Goal: Task Accomplishment & Management: Manage account settings

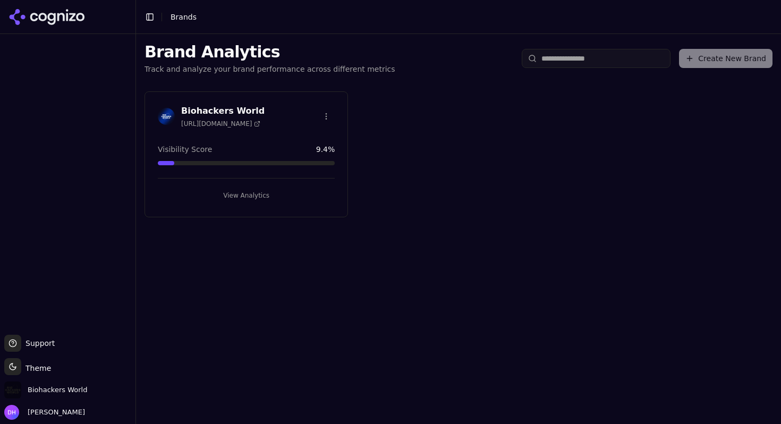
click at [255, 140] on div "Biohackers World [URL][DOMAIN_NAME] Visibility Score 9.4 % View Analytics" at bounding box center [245, 154] width 203 height 126
click at [250, 112] on h3 "Biohackers World" at bounding box center [222, 111] width 83 height 13
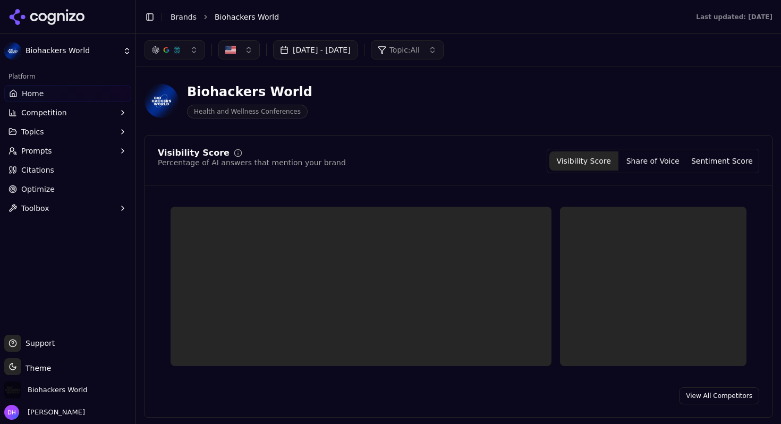
click at [72, 131] on button "Topics" at bounding box center [67, 131] width 127 height 17
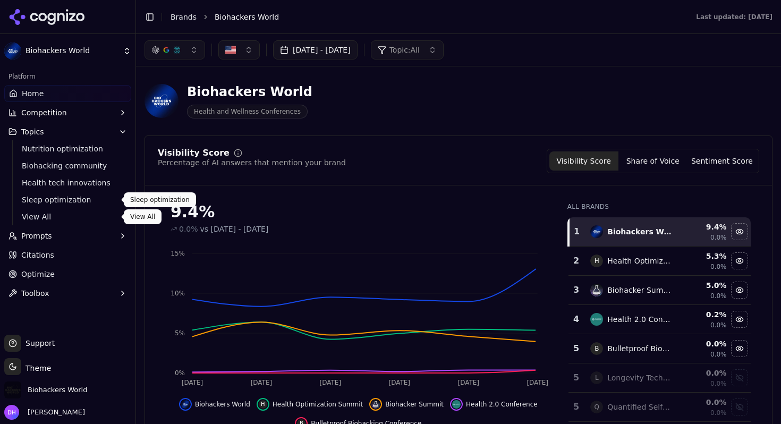
click at [63, 213] on span "View All" at bounding box center [68, 216] width 92 height 11
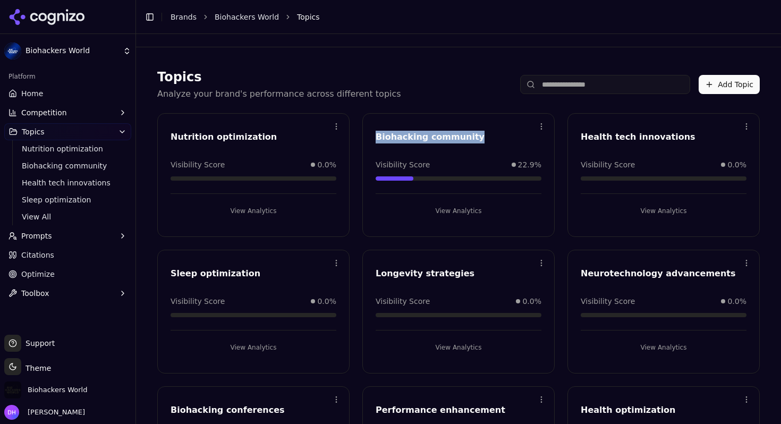
drag, startPoint x: 479, startPoint y: 138, endPoint x: 377, endPoint y: 138, distance: 102.5
click at [377, 138] on div "Biohacking community" at bounding box center [458, 137] width 166 height 13
copy div "Biohacking community"
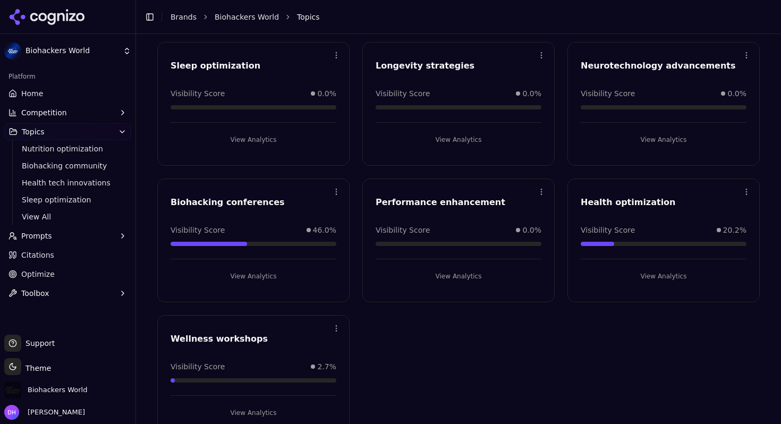
scroll to position [224, 0]
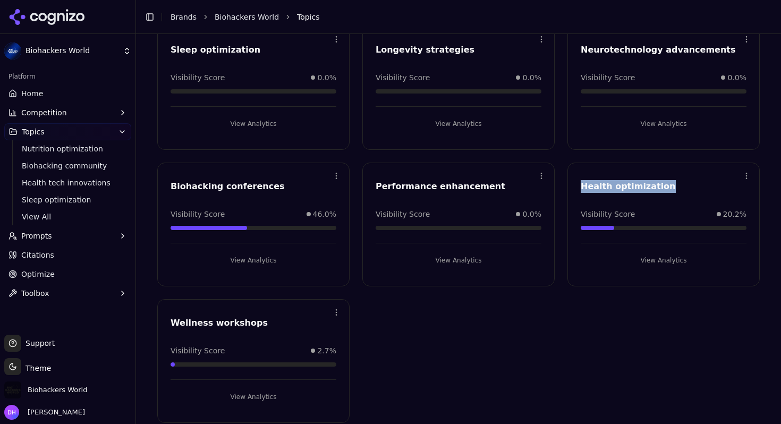
drag, startPoint x: 681, startPoint y: 188, endPoint x: 579, endPoint y: 188, distance: 101.9
click at [579, 188] on div "Health optimization" at bounding box center [663, 188] width 191 height 16
copy div "Health optimization"
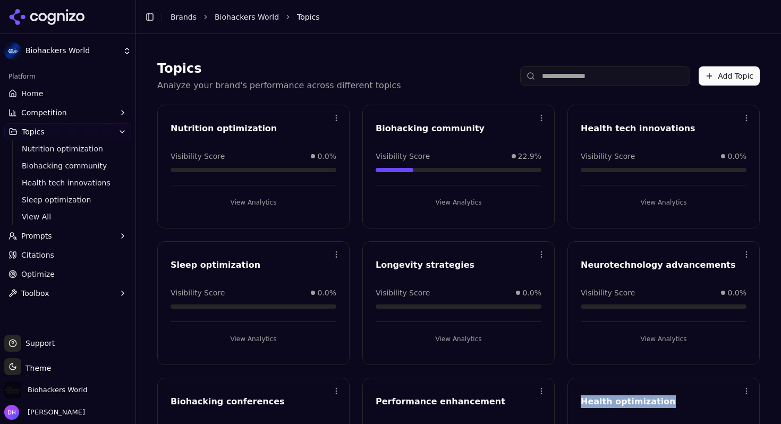
scroll to position [0, 0]
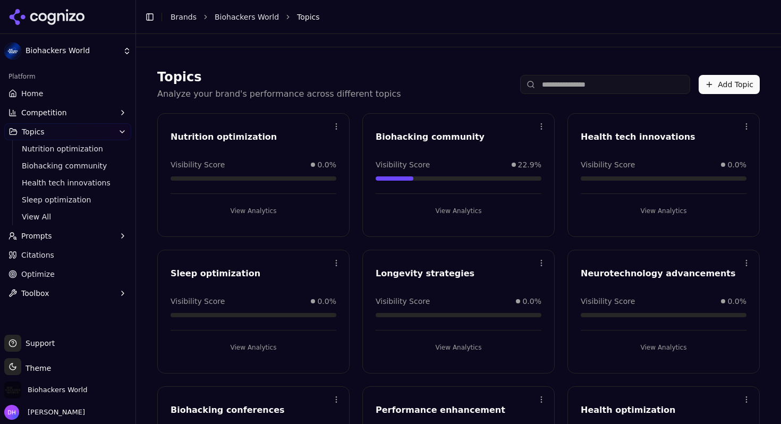
click at [482, 74] on div "Topics Analyze your brand's performance across different topics Add Topic" at bounding box center [458, 84] width 602 height 32
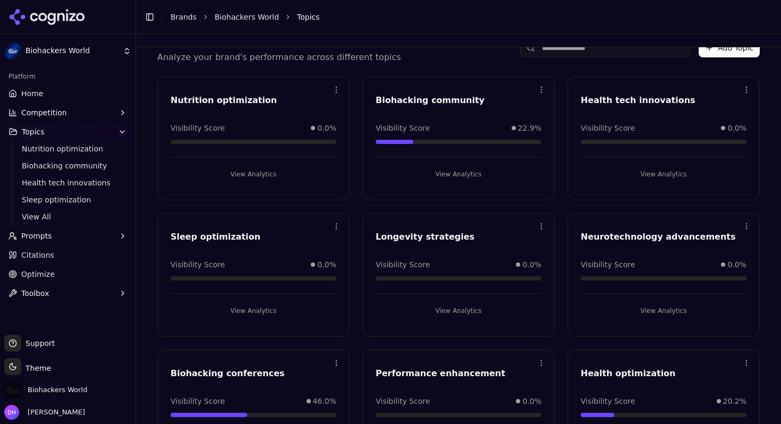
scroll to position [41, 0]
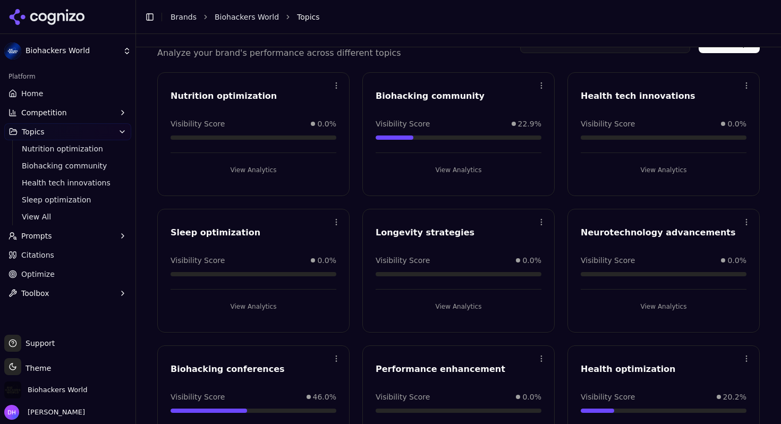
click at [75, 238] on button "Prompts" at bounding box center [67, 235] width 127 height 17
click at [86, 255] on span "Active" at bounding box center [68, 252] width 92 height 11
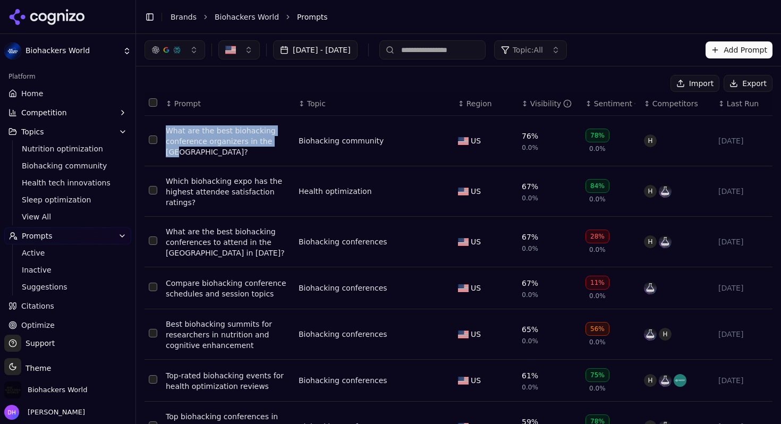
drag, startPoint x: 292, startPoint y: 145, endPoint x: 164, endPoint y: 135, distance: 128.4
click at [164, 135] on td "What are the best biohacking conference organizers in the US?" at bounding box center [227, 141] width 133 height 50
copy div "What are the best biohacking conference organizers in the US?"
drag, startPoint x: 284, startPoint y: 199, endPoint x: 281, endPoint y: 210, distance: 11.4
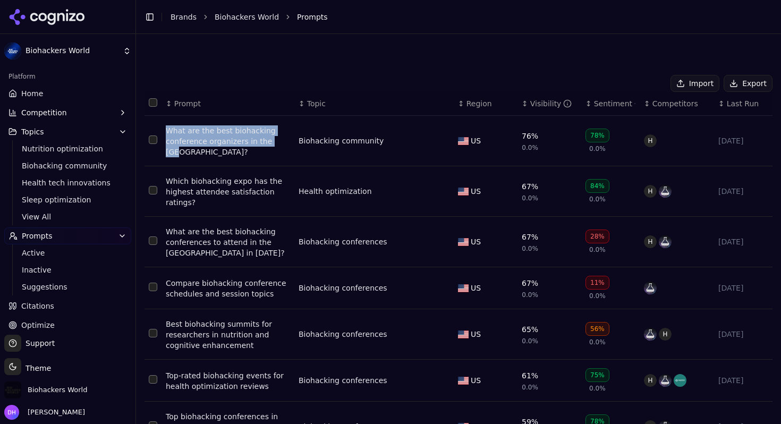
scroll to position [209, 0]
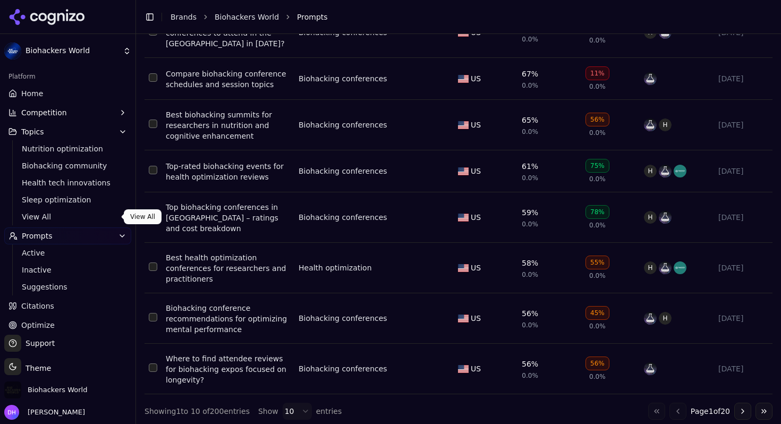
click at [48, 218] on span "View All" at bounding box center [68, 216] width 92 height 11
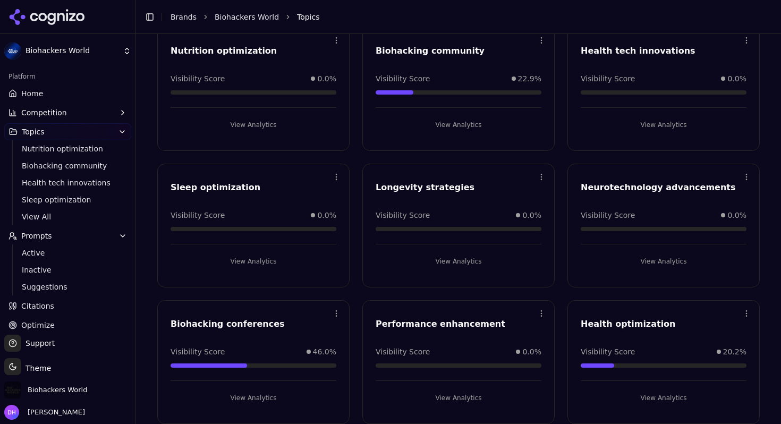
scroll to position [220, 0]
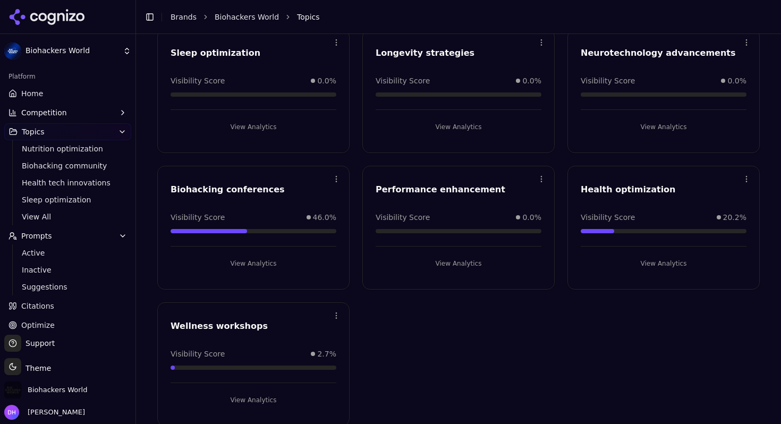
click at [267, 263] on button "View Analytics" at bounding box center [253, 263] width 166 height 17
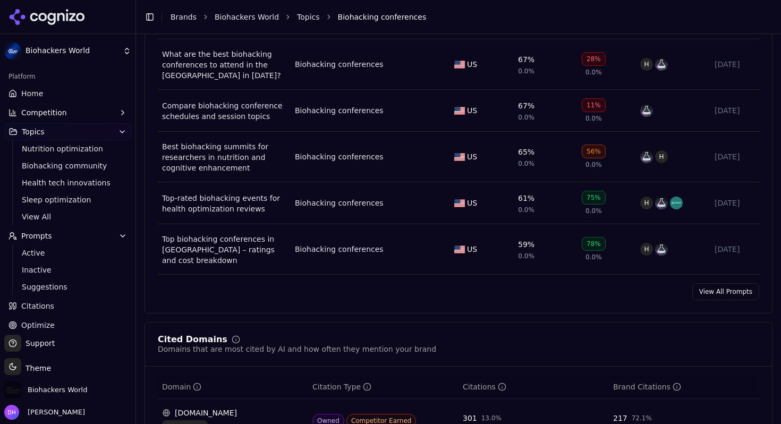
scroll to position [483, 0]
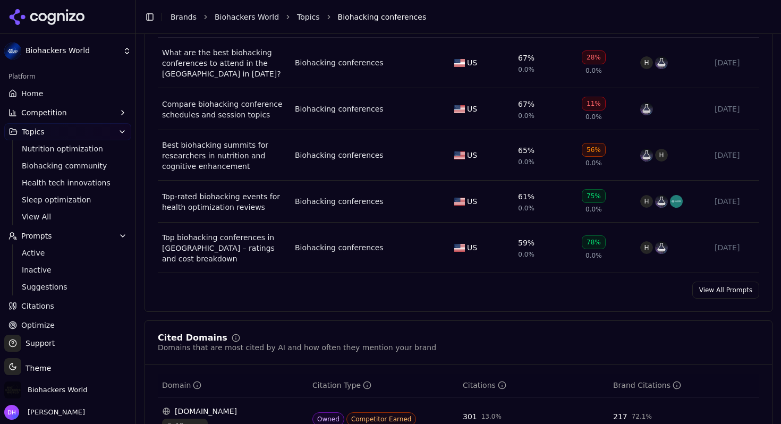
click at [710, 295] on link "View All Prompts" at bounding box center [725, 289] width 67 height 17
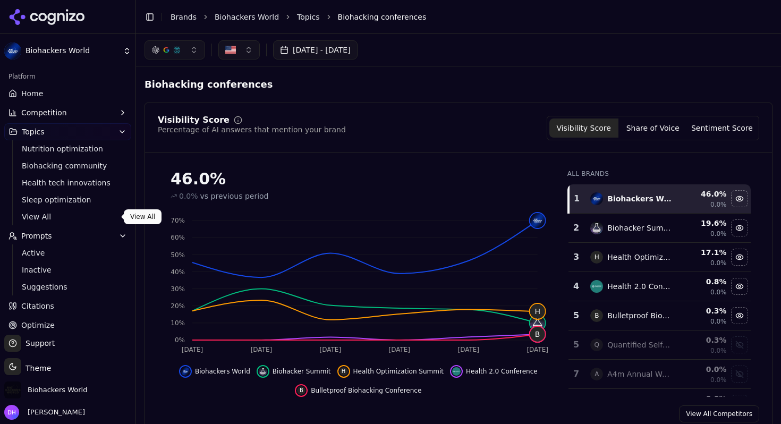
click at [39, 219] on span "View All" at bounding box center [68, 216] width 92 height 11
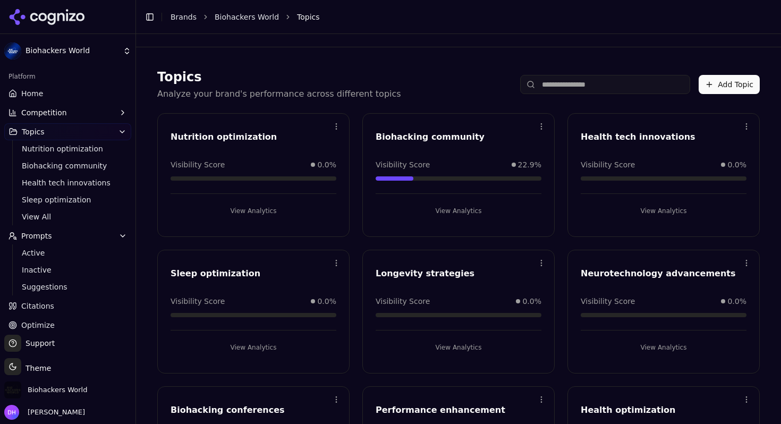
click at [714, 91] on button "Add Topic" at bounding box center [728, 84] width 61 height 19
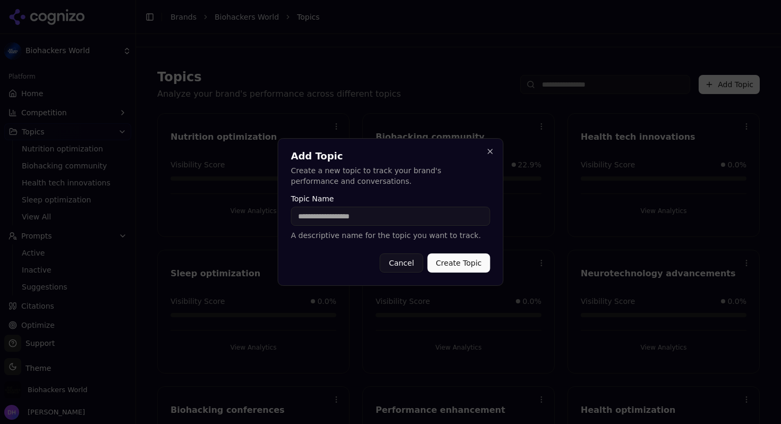
click at [400, 261] on button "Cancel" at bounding box center [401, 262] width 43 height 19
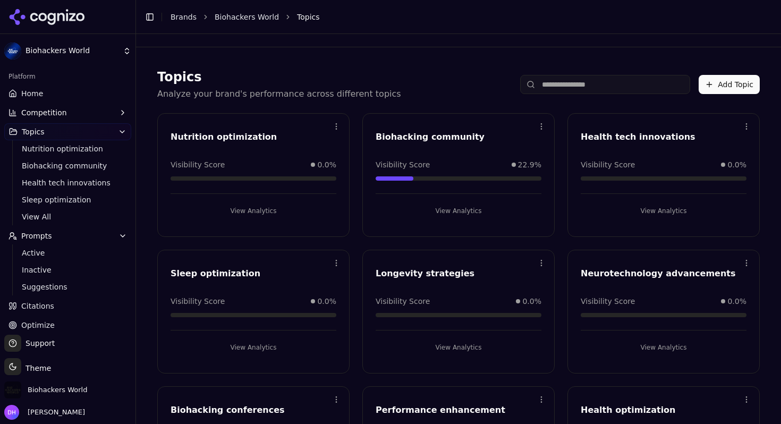
click at [328, 123] on html "Biohackers World Platform Home Competition Topics Nutrition optimization Biohac…" at bounding box center [390, 212] width 781 height 424
click at [302, 170] on div "Delete" at bounding box center [293, 169] width 97 height 17
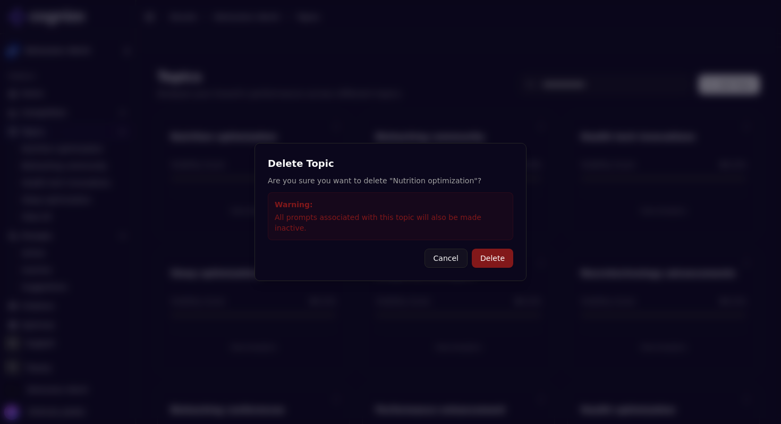
click at [486, 254] on button "Delete" at bounding box center [492, 257] width 41 height 19
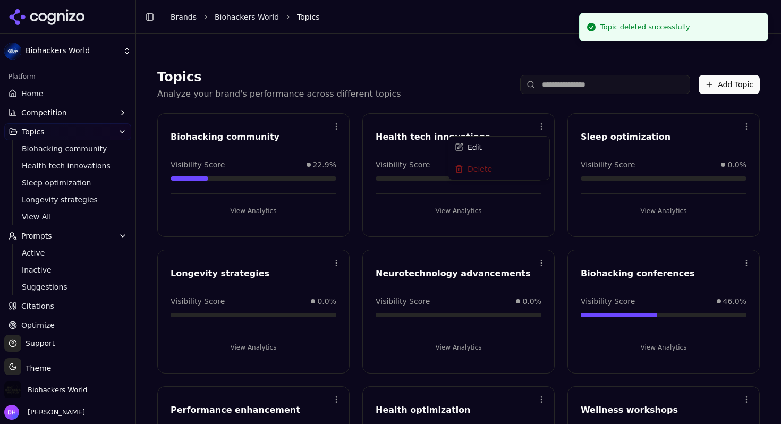
click at [539, 125] on html "Biohackers World Platform Home Competition Topics Biohacking community Health t…" at bounding box center [390, 212] width 781 height 424
click at [498, 175] on div "Delete" at bounding box center [498, 169] width 97 height 17
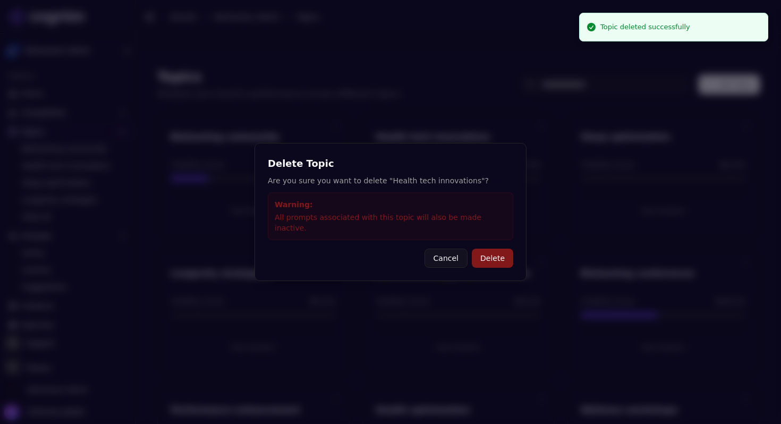
click at [500, 251] on button "Delete" at bounding box center [492, 257] width 41 height 19
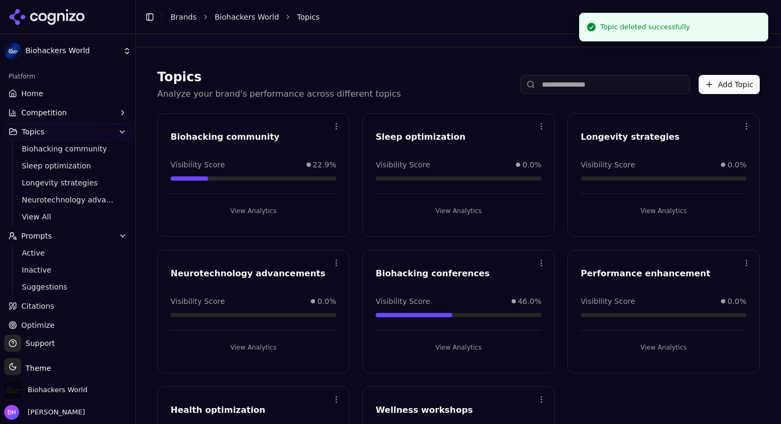
click at [543, 124] on html "Biohackers World Platform Home Competition Topics Biohacking community Sleep op…" at bounding box center [390, 212] width 781 height 424
click at [505, 170] on div "Delete" at bounding box center [498, 169] width 97 height 17
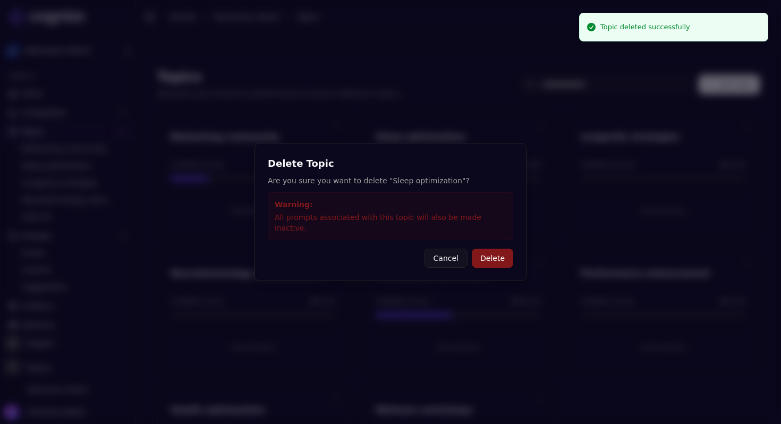
click at [500, 253] on button "Delete" at bounding box center [492, 257] width 41 height 19
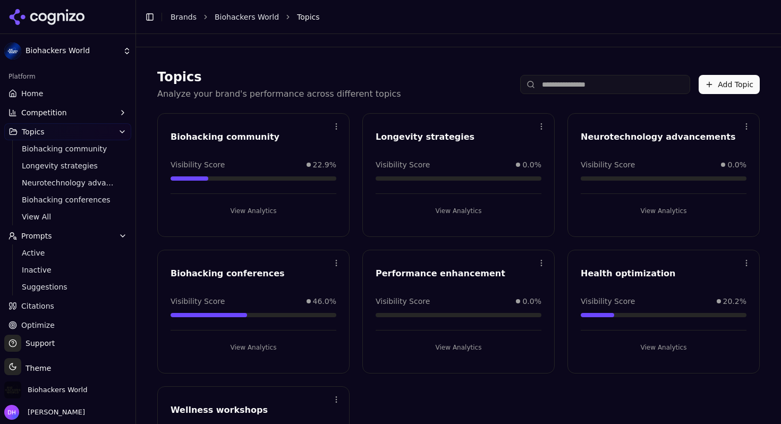
click at [539, 128] on html "Biohackers World Platform Home Competition Topics Biohacking community Longevit…" at bounding box center [390, 212] width 781 height 424
click at [515, 174] on div "Delete" at bounding box center [498, 169] width 97 height 17
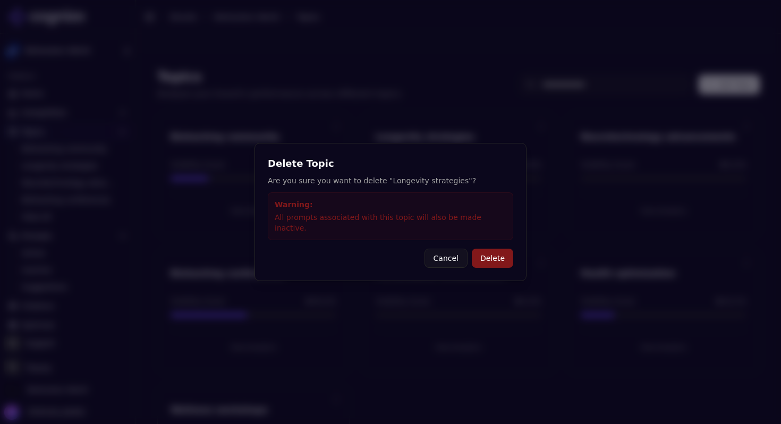
click at [491, 253] on button "Delete" at bounding box center [492, 257] width 41 height 19
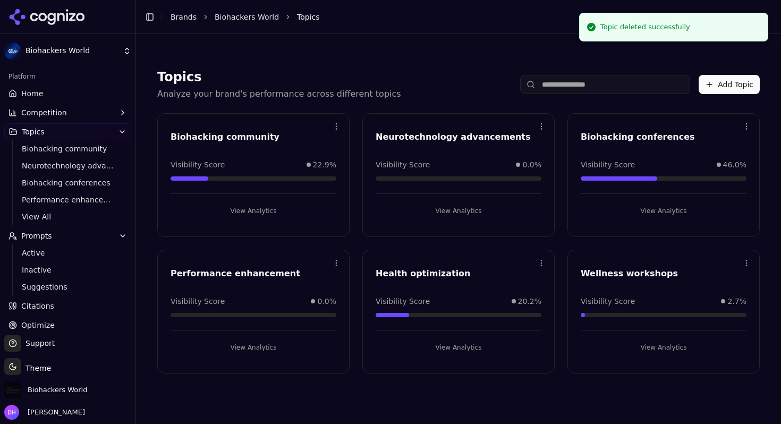
click at [539, 125] on html "Biohackers World Platform Home Competition Topics Biohacking community Neurotec…" at bounding box center [390, 212] width 781 height 424
click at [485, 173] on div "Delete" at bounding box center [498, 169] width 97 height 17
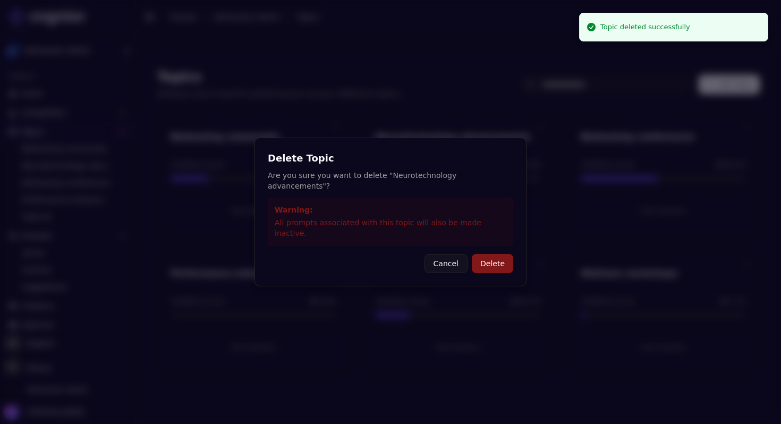
click at [485, 254] on button "Delete" at bounding box center [492, 263] width 41 height 19
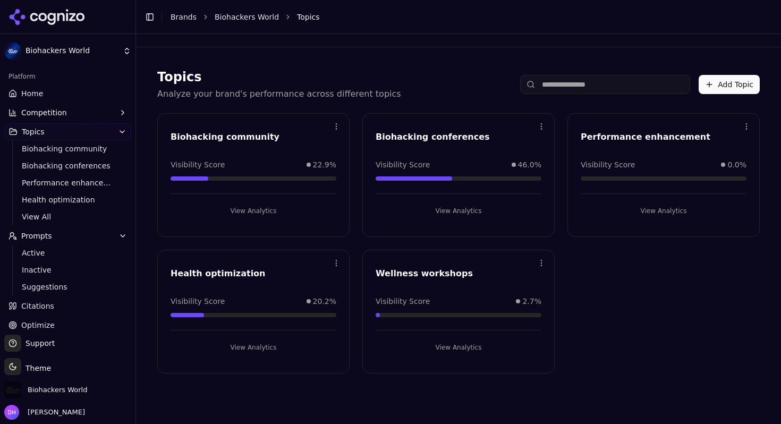
click at [745, 125] on html "Biohackers World Platform Home Competition Topics Biohacking community Biohacki…" at bounding box center [390, 212] width 781 height 424
click at [679, 166] on div "Delete" at bounding box center [703, 169] width 97 height 17
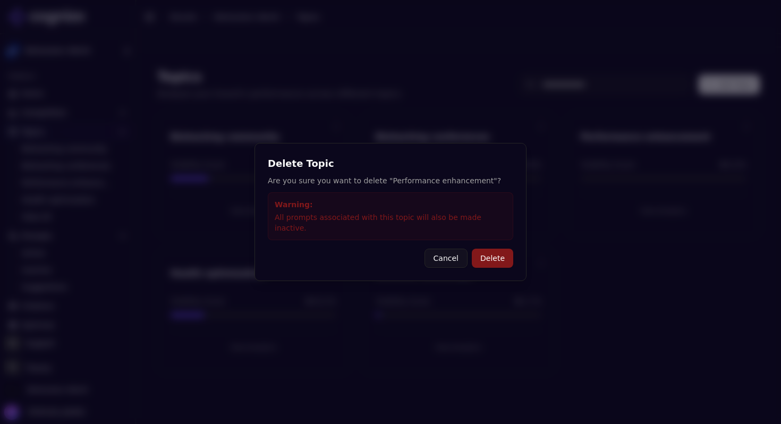
click at [475, 255] on button "Delete" at bounding box center [492, 257] width 41 height 19
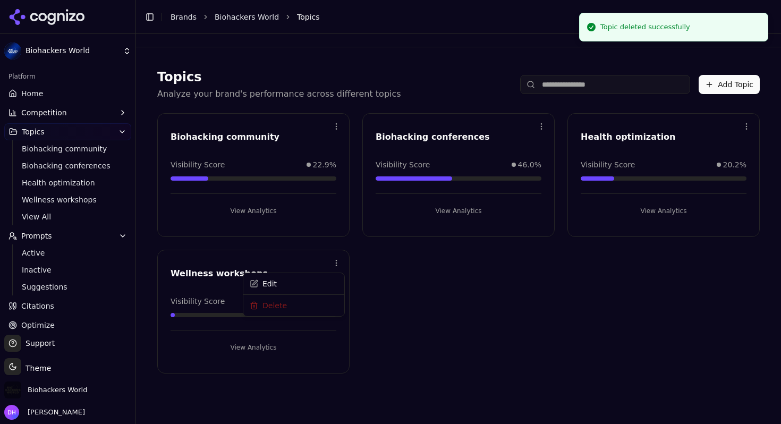
click at [333, 266] on html "Biohackers World Platform Home Competition Topics Biohacking community Biohacki…" at bounding box center [390, 212] width 781 height 424
click at [313, 305] on div "Delete" at bounding box center [293, 306] width 97 height 17
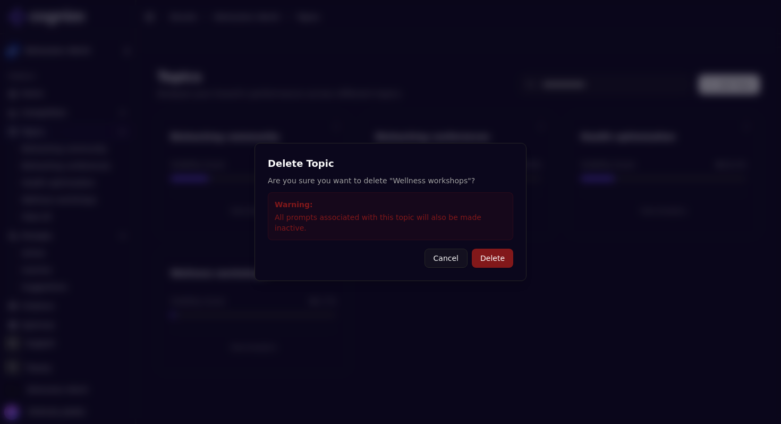
click at [480, 263] on div "Delete Topic Are you sure you want to delete "Wellness workshops"? Warning: All…" at bounding box center [390, 212] width 272 height 138
click at [491, 257] on button "Delete" at bounding box center [492, 257] width 41 height 19
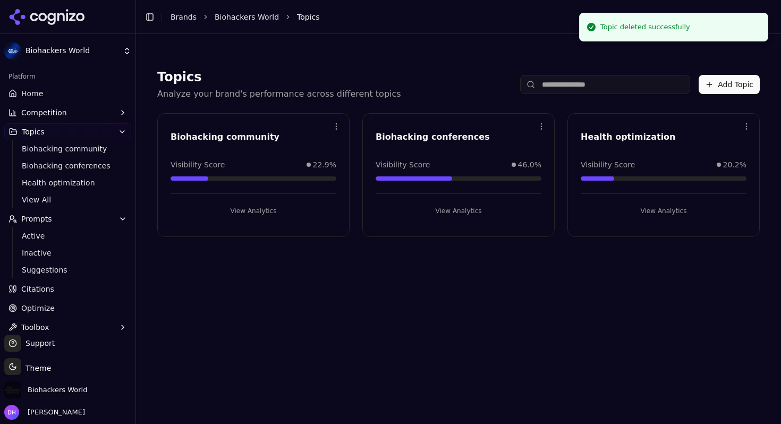
click at [737, 81] on button "Add Topic" at bounding box center [728, 84] width 61 height 19
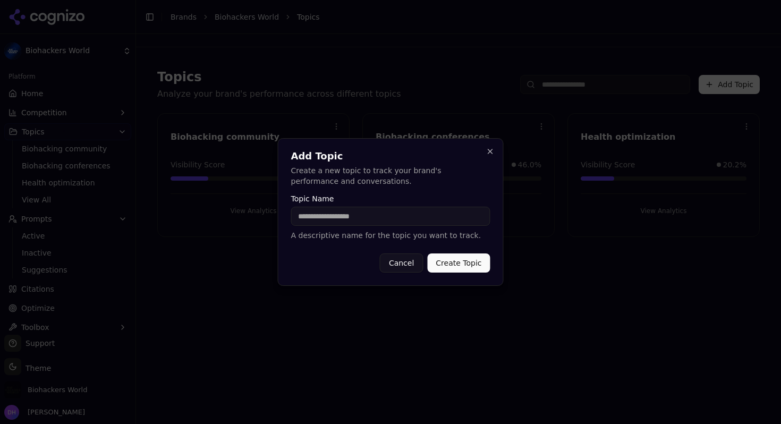
click at [399, 220] on input "Topic Name" at bounding box center [390, 216] width 199 height 19
paste input "**********"
type input "**********"
click at [472, 266] on button "Create Topic" at bounding box center [458, 262] width 63 height 19
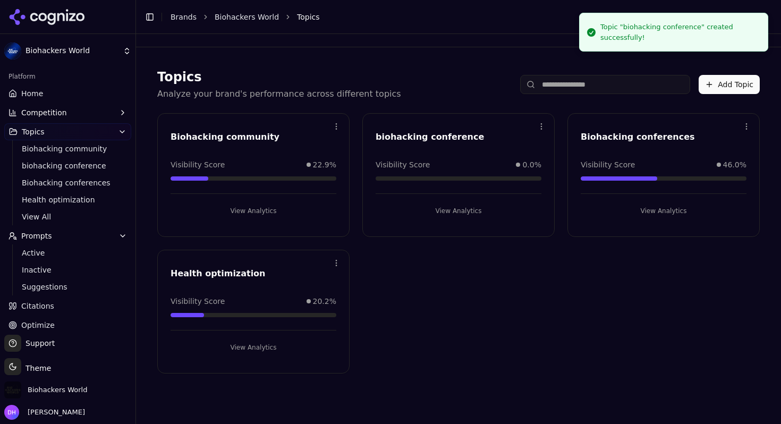
click at [724, 89] on button "Add Topic" at bounding box center [728, 84] width 61 height 19
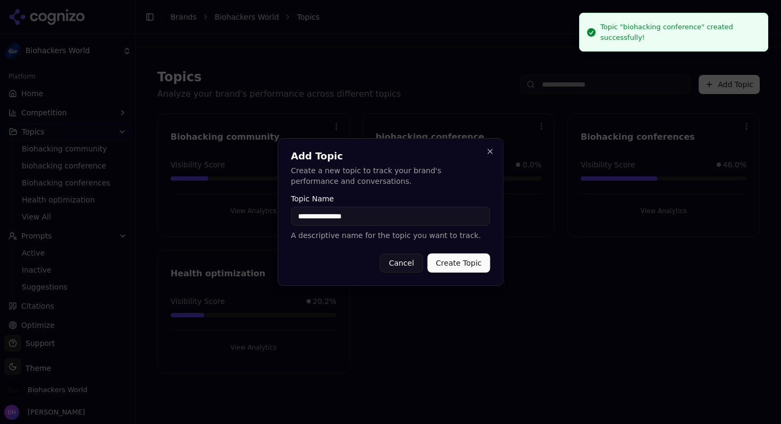
type input "**********"
click at [456, 271] on button "Create Topic" at bounding box center [458, 262] width 63 height 19
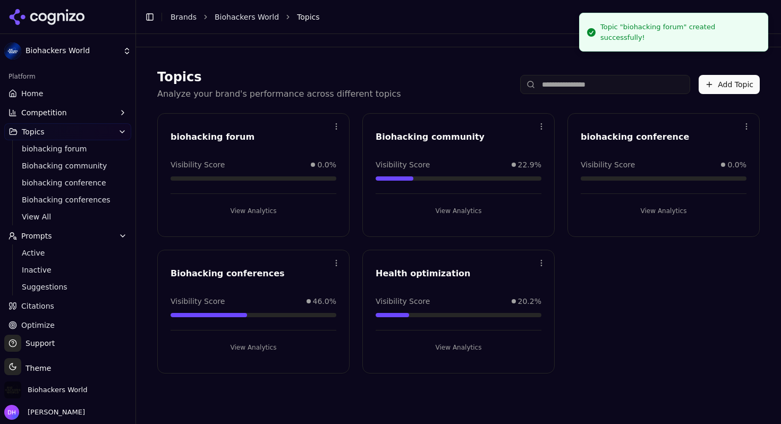
click at [724, 78] on button "Add Topic" at bounding box center [728, 84] width 61 height 19
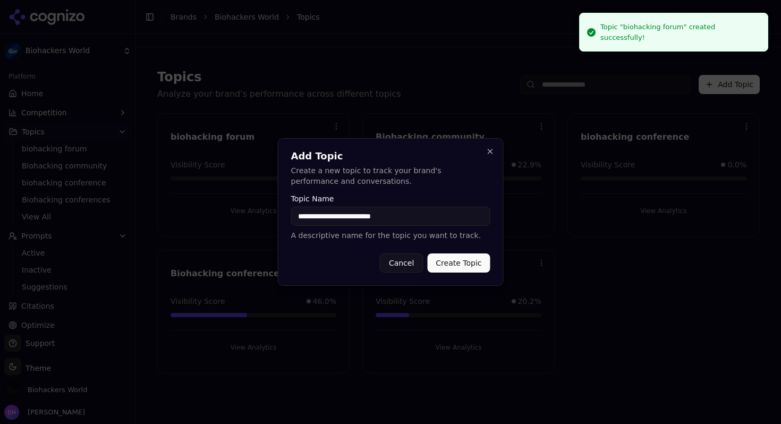
type input "**********"
click at [450, 260] on button "Create Topic" at bounding box center [458, 262] width 63 height 19
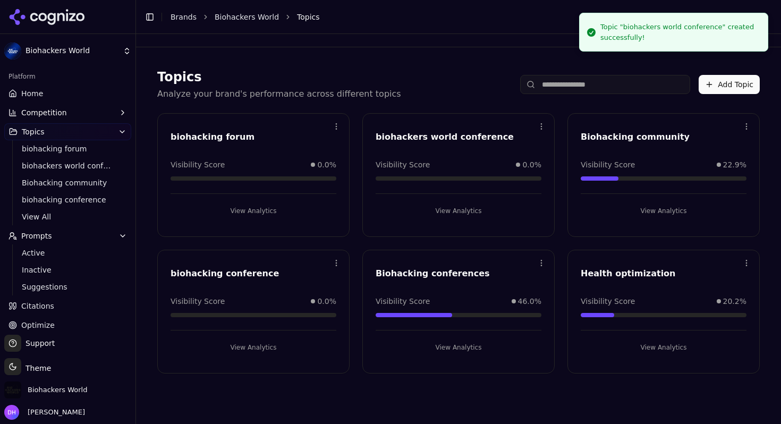
click at [725, 85] on button "Add Topic" at bounding box center [728, 84] width 61 height 19
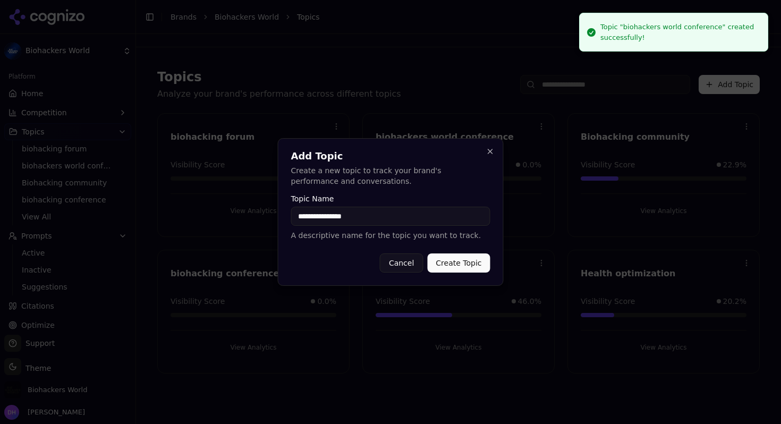
type input "**********"
click at [444, 264] on button "Create Topic" at bounding box center [458, 262] width 63 height 19
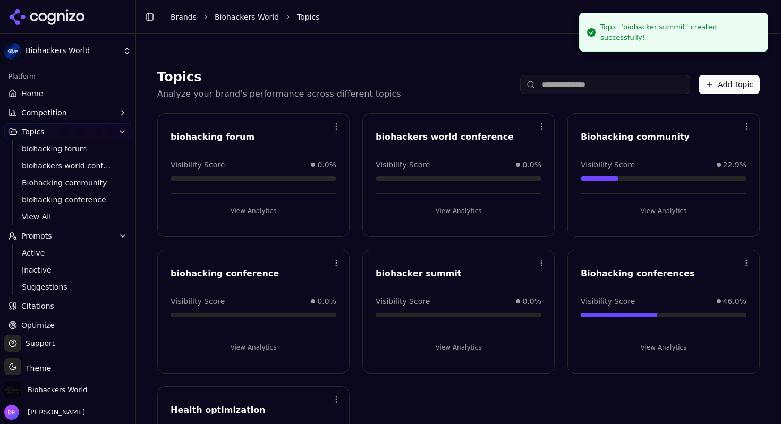
click at [726, 83] on button "Add Topic" at bounding box center [728, 84] width 61 height 19
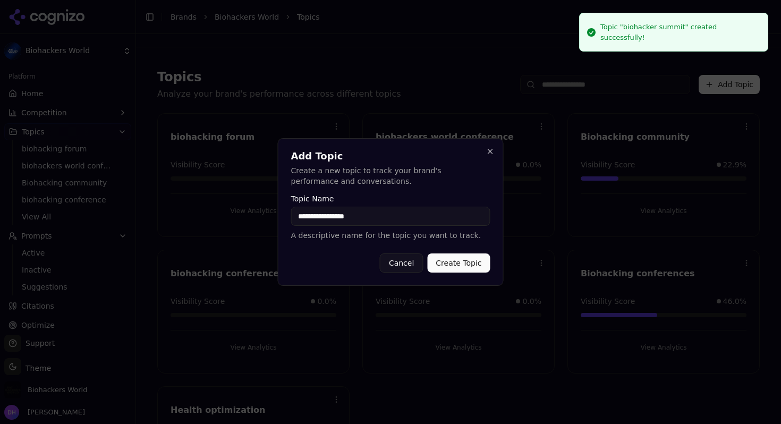
type input "**********"
click at [466, 266] on button "Create Topic" at bounding box center [458, 262] width 63 height 19
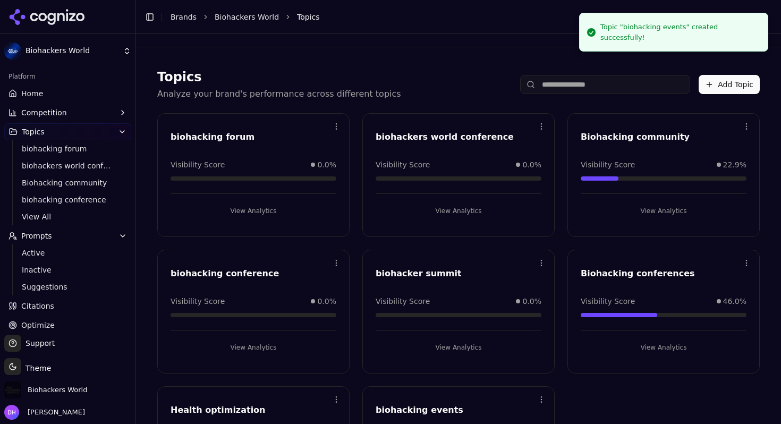
click at [710, 86] on button "Add Topic" at bounding box center [728, 84] width 61 height 19
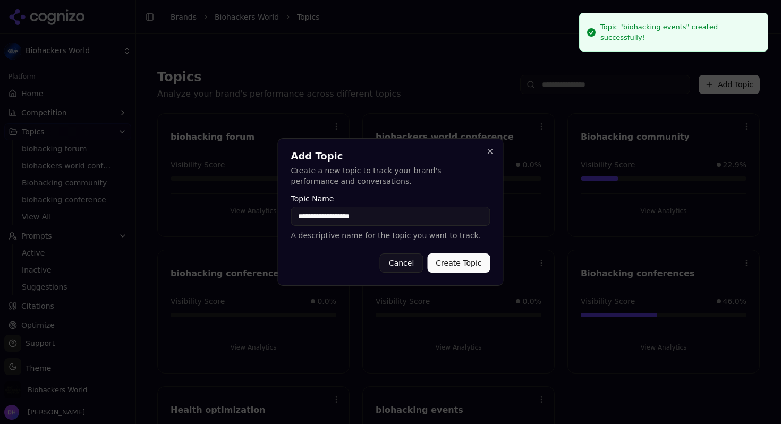
type input "**********"
click at [482, 248] on form "**********" at bounding box center [390, 234] width 199 height 78
click at [471, 263] on button "Create Topic" at bounding box center [458, 262] width 63 height 19
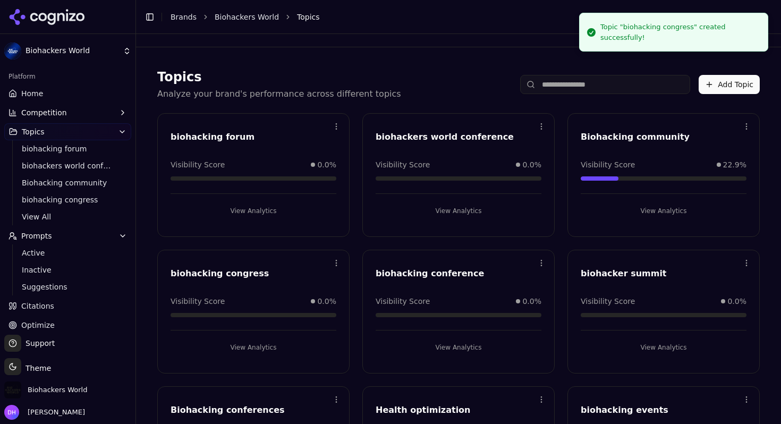
click at [716, 89] on button "Add Topic" at bounding box center [728, 84] width 61 height 19
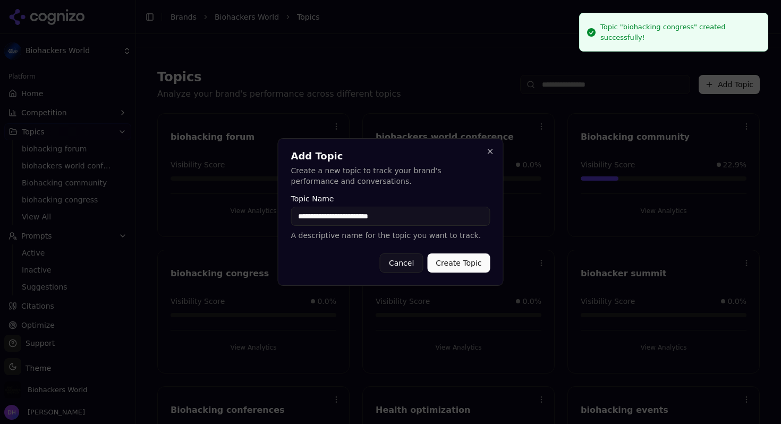
type input "**********"
click at [459, 276] on div "**********" at bounding box center [391, 212] width 226 height 148
click at [464, 263] on button "Create Topic" at bounding box center [458, 262] width 63 height 19
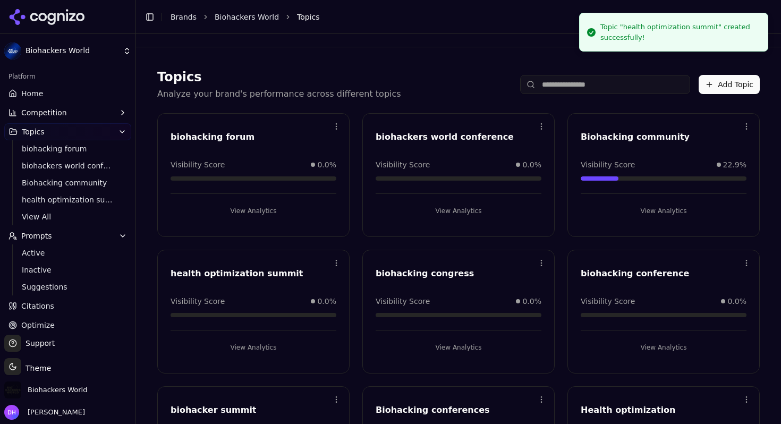
click at [717, 89] on button "Add Topic" at bounding box center [728, 84] width 61 height 19
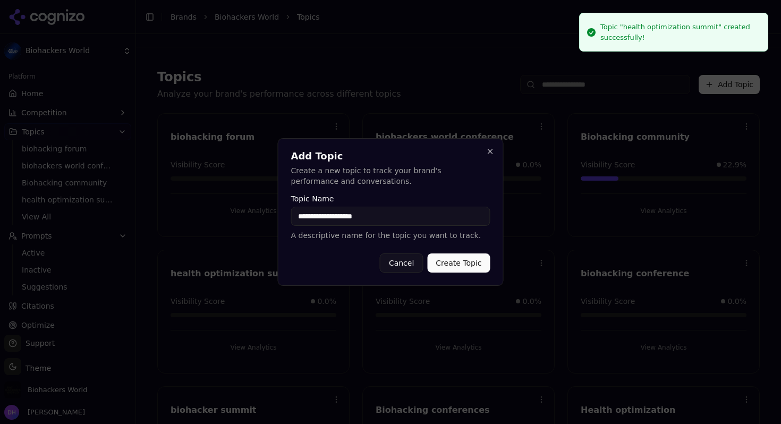
type input "**********"
click at [469, 264] on button "Create Topic" at bounding box center [458, 262] width 63 height 19
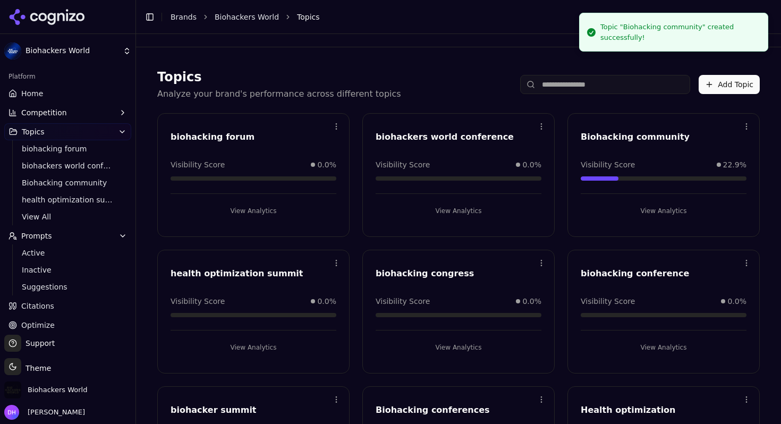
click at [734, 85] on button "Add Topic" at bounding box center [728, 84] width 61 height 19
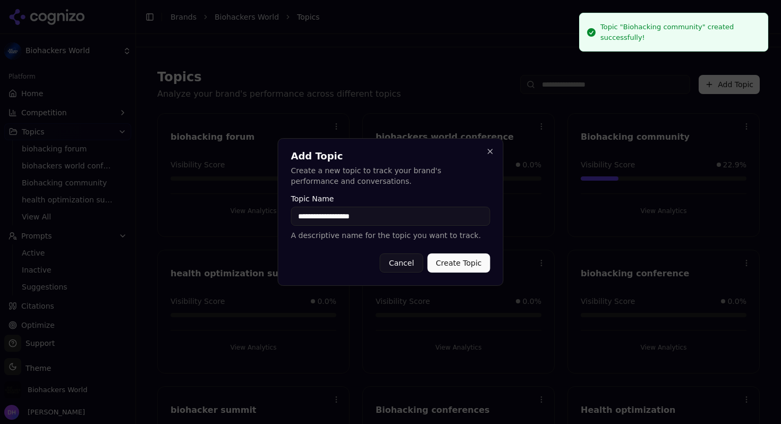
type input "**********"
click at [448, 263] on button "Create Topic" at bounding box center [458, 262] width 63 height 19
click at [448, 263] on div "Cancel Create Topic" at bounding box center [390, 262] width 199 height 19
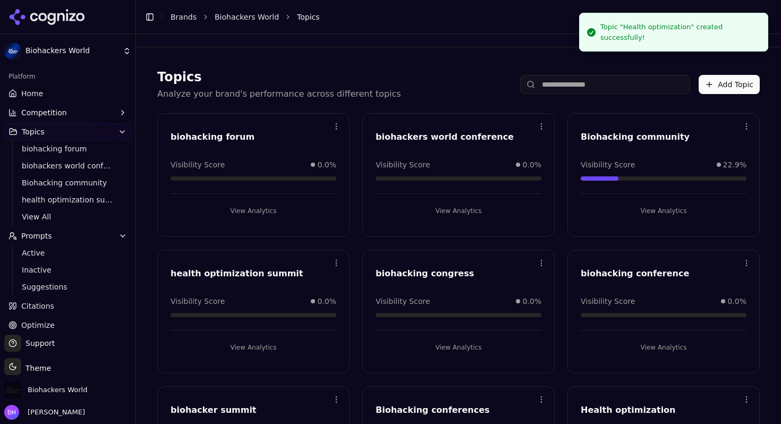
click at [717, 87] on button "Add Topic" at bounding box center [728, 84] width 61 height 19
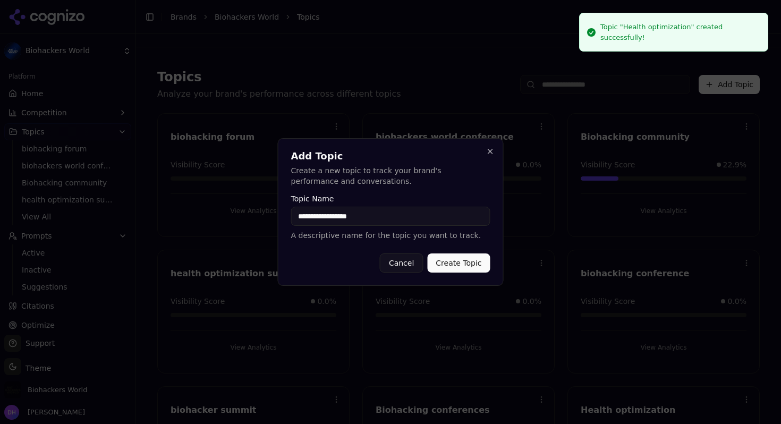
type input "**********"
click at [459, 265] on button "Create Topic" at bounding box center [458, 262] width 63 height 19
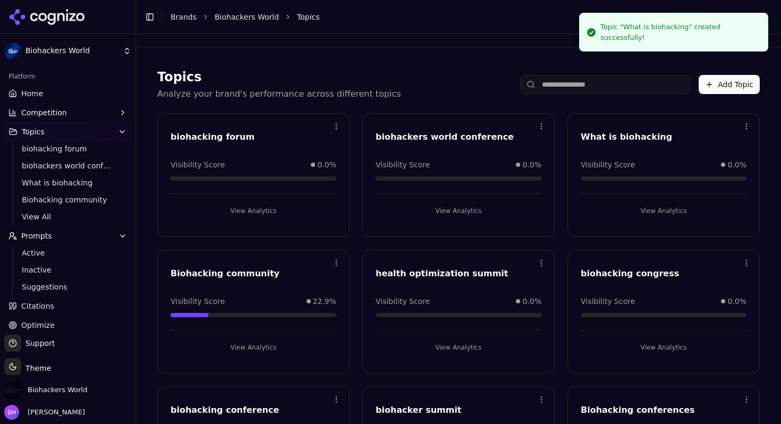
click at [728, 83] on button "Add Topic" at bounding box center [728, 84] width 61 height 19
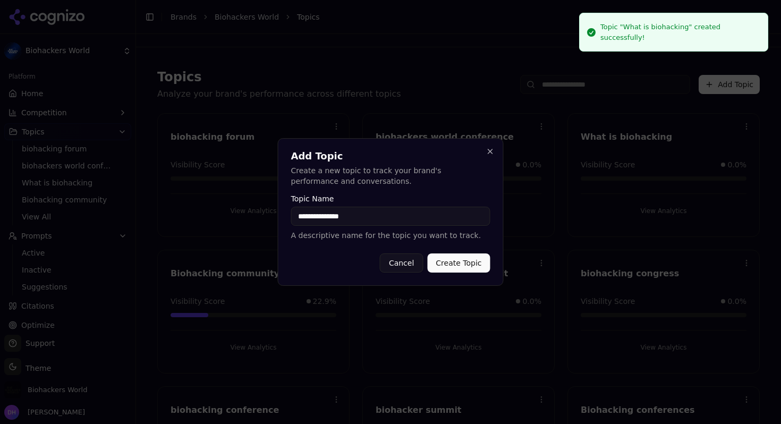
type input "**********"
click at [471, 268] on button "Create Topic" at bounding box center [458, 262] width 63 height 19
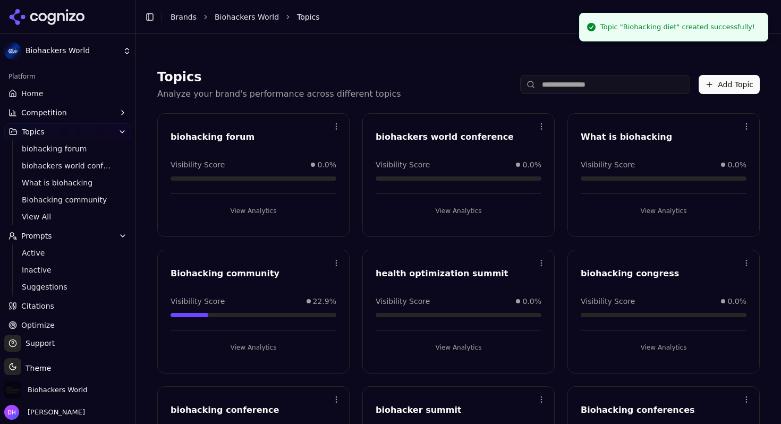
click at [733, 87] on button "Add Topic" at bounding box center [728, 84] width 61 height 19
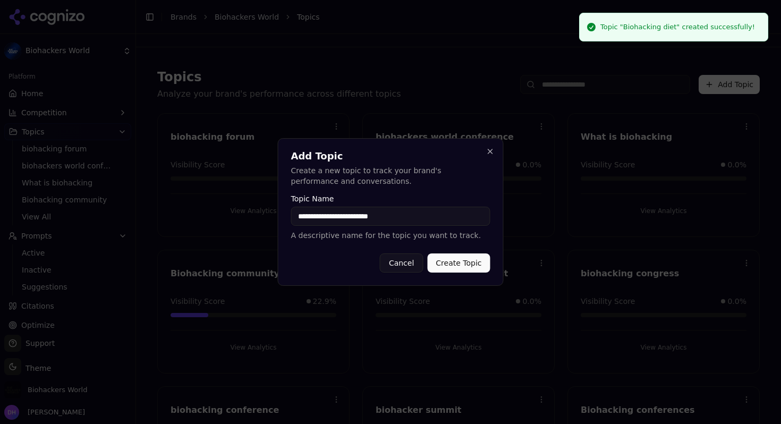
type input "**********"
click at [478, 261] on button "Create Topic" at bounding box center [458, 262] width 63 height 19
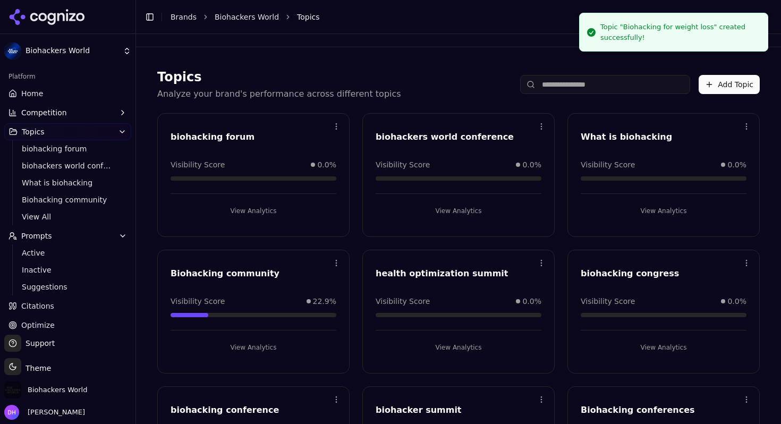
click at [730, 82] on button "Add Topic" at bounding box center [728, 84] width 61 height 19
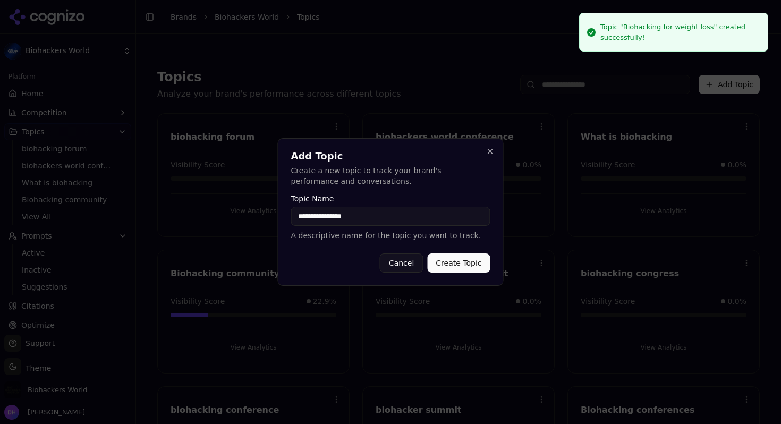
type input "**********"
click at [463, 267] on button "Create Topic" at bounding box center [458, 262] width 63 height 19
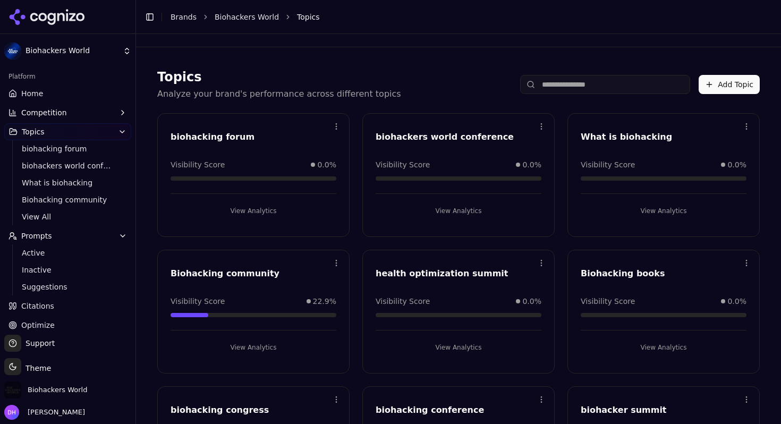
click at [255, 212] on button "View Analytics" at bounding box center [253, 210] width 166 height 17
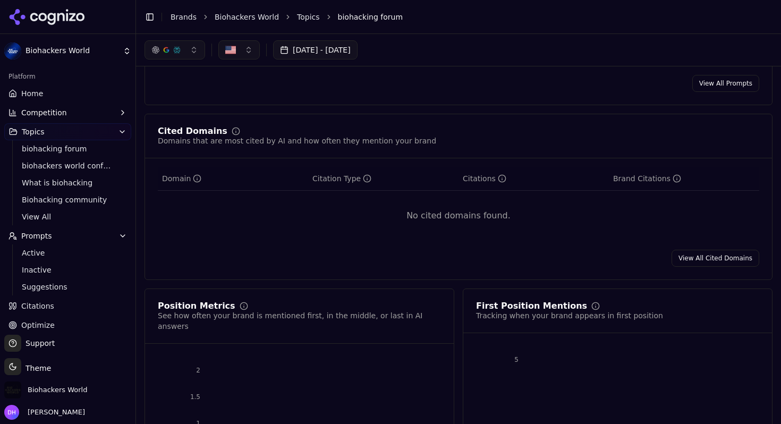
scroll to position [330, 0]
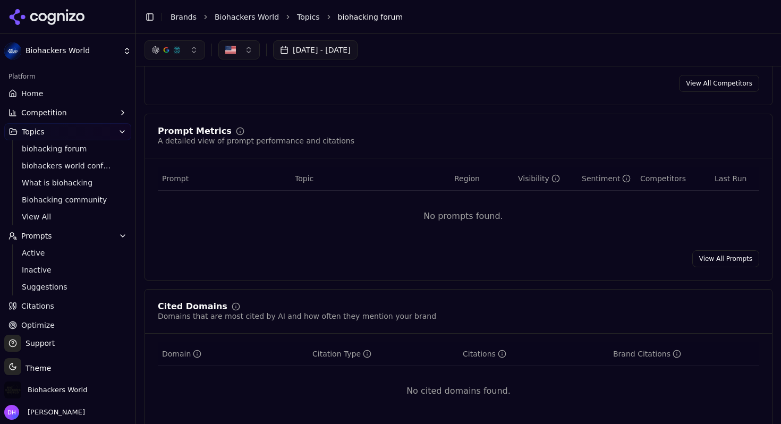
click at [719, 258] on link "View All Prompts" at bounding box center [725, 258] width 67 height 17
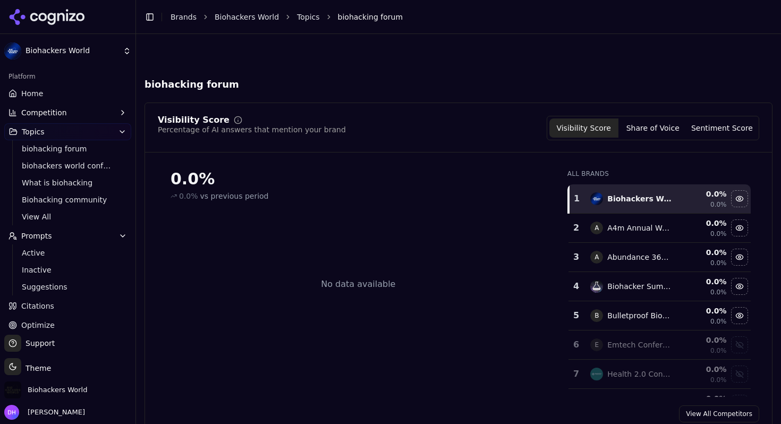
scroll to position [330, 0]
